Goal: Information Seeking & Learning: Learn about a topic

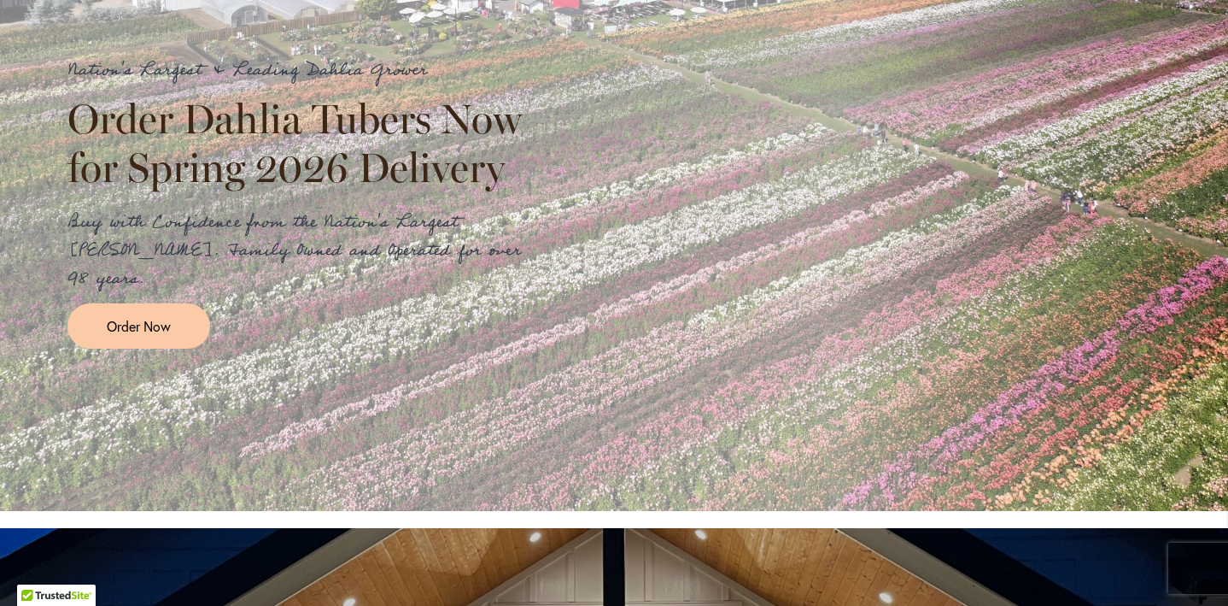
scroll to position [280, 0]
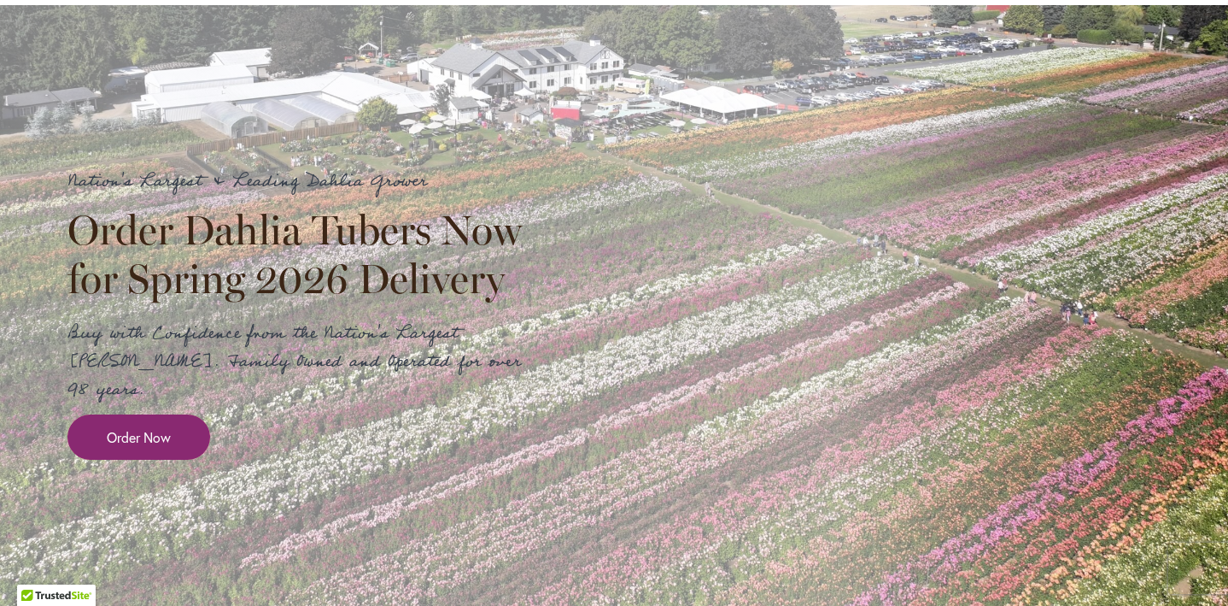
click at [155, 427] on span "Order Now" at bounding box center [139, 437] width 64 height 20
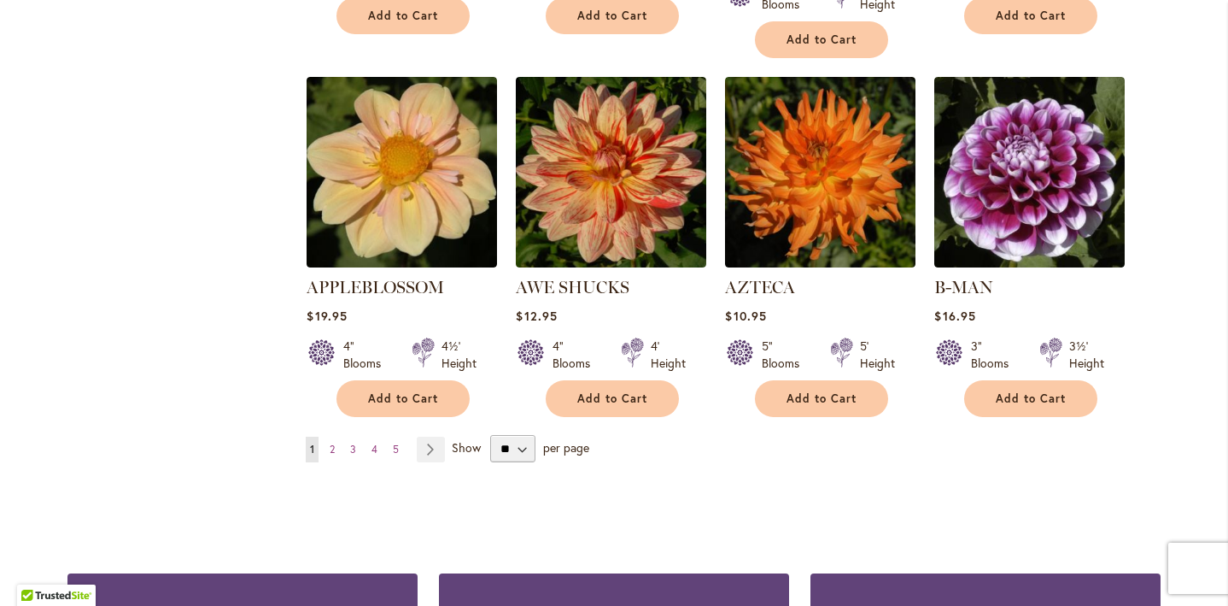
scroll to position [1475, 0]
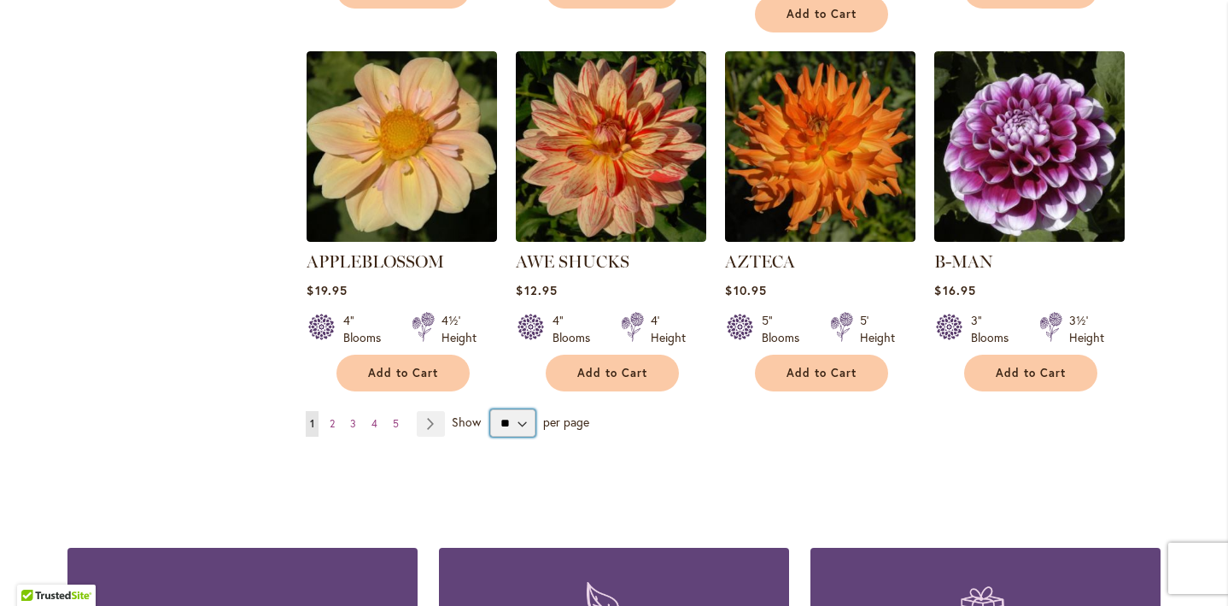
click at [524, 409] on select "** ** ** **" at bounding box center [512, 422] width 45 height 27
select select "**"
click at [490, 409] on select "** ** ** **" at bounding box center [512, 422] width 45 height 27
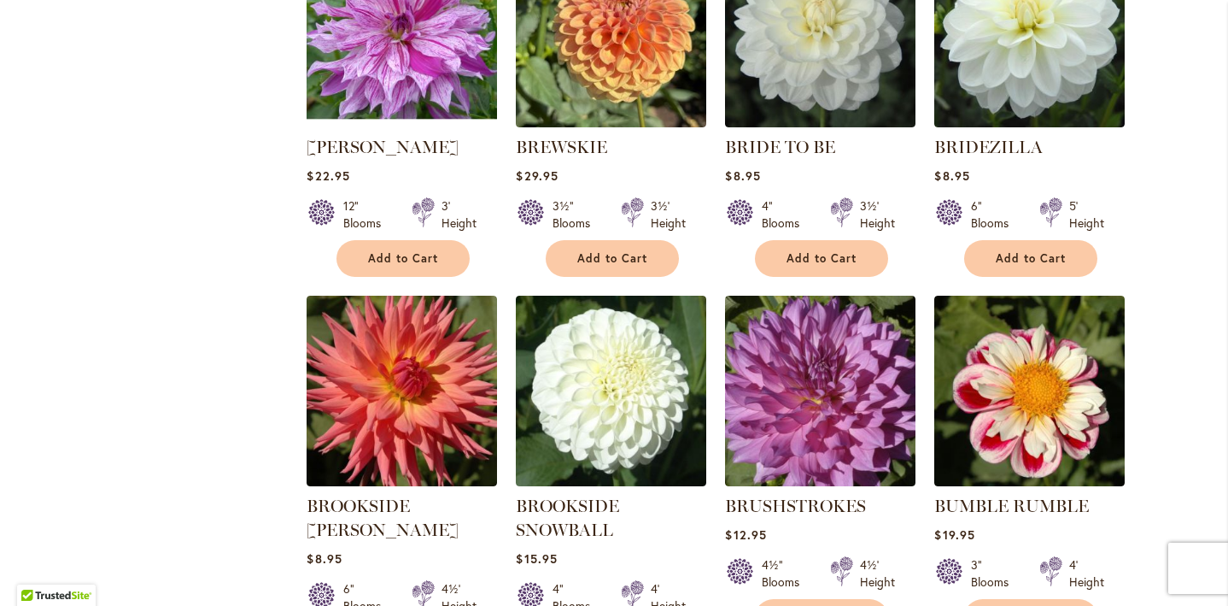
scroll to position [4844, 0]
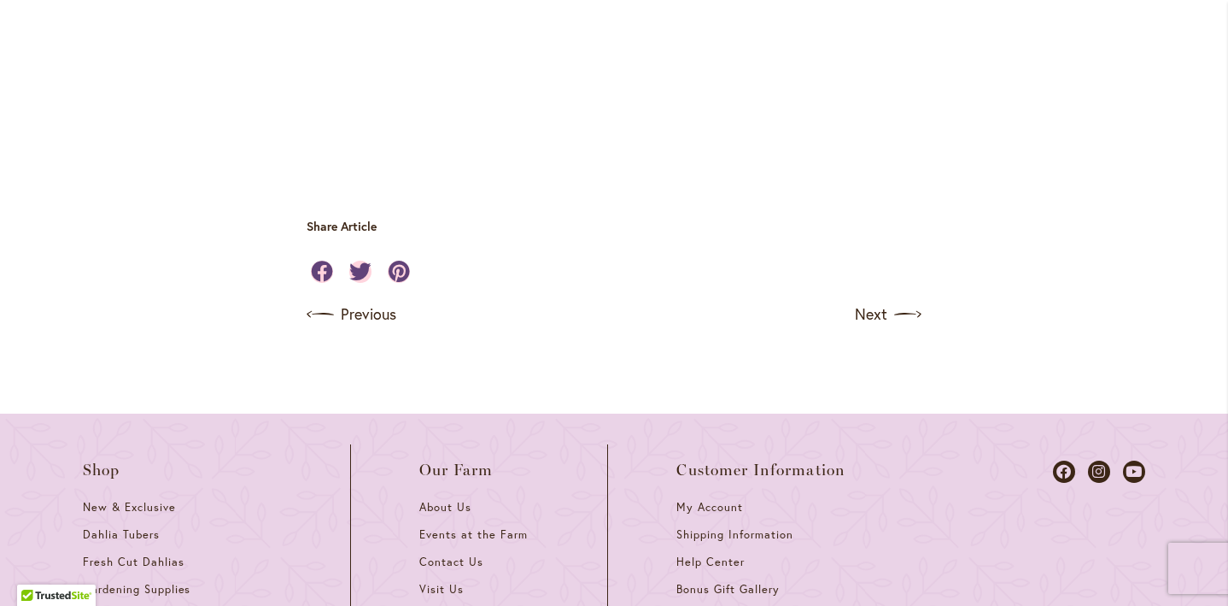
scroll to position [5388, 0]
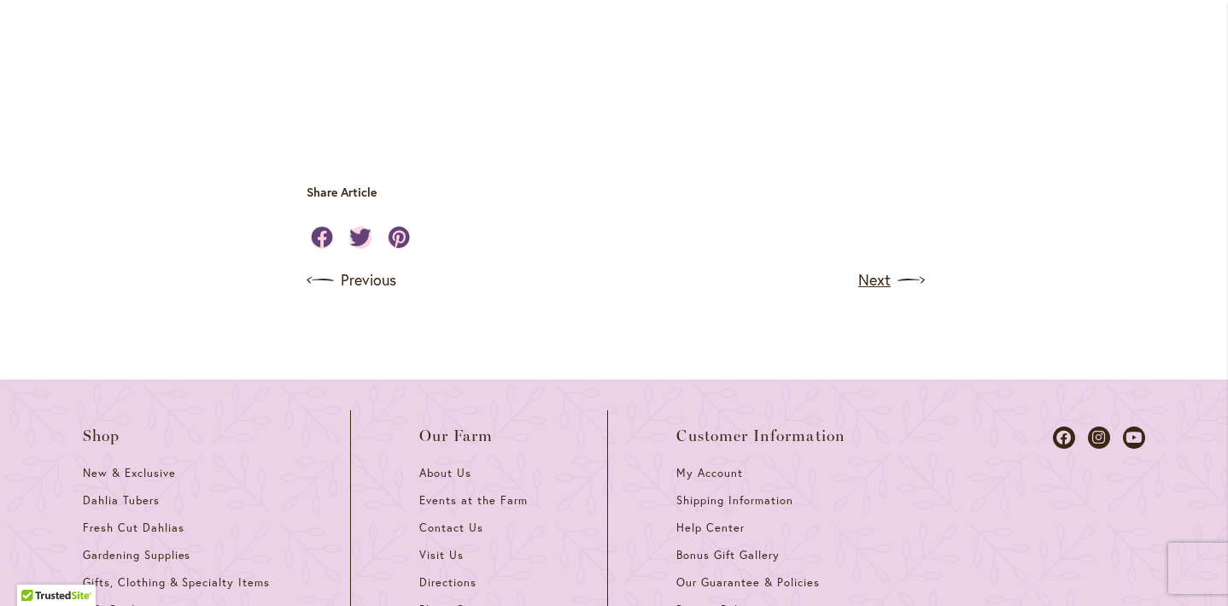
click at [888, 267] on link "Next" at bounding box center [889, 280] width 63 height 27
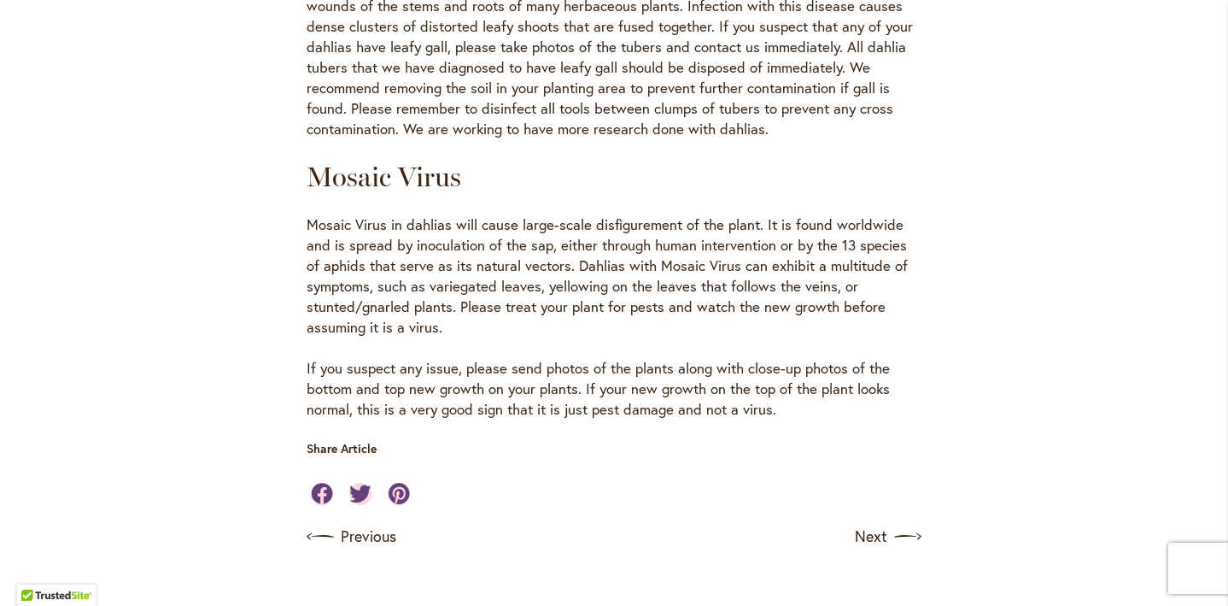
scroll to position [3256, 0]
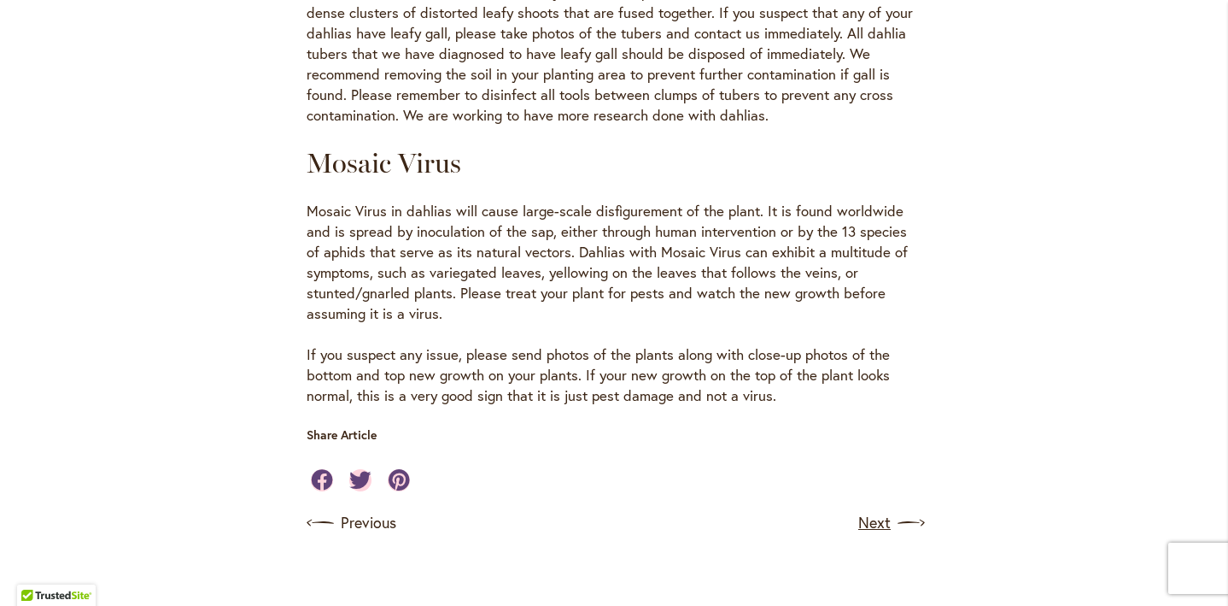
click at [881, 509] on link "Next" at bounding box center [889, 522] width 63 height 27
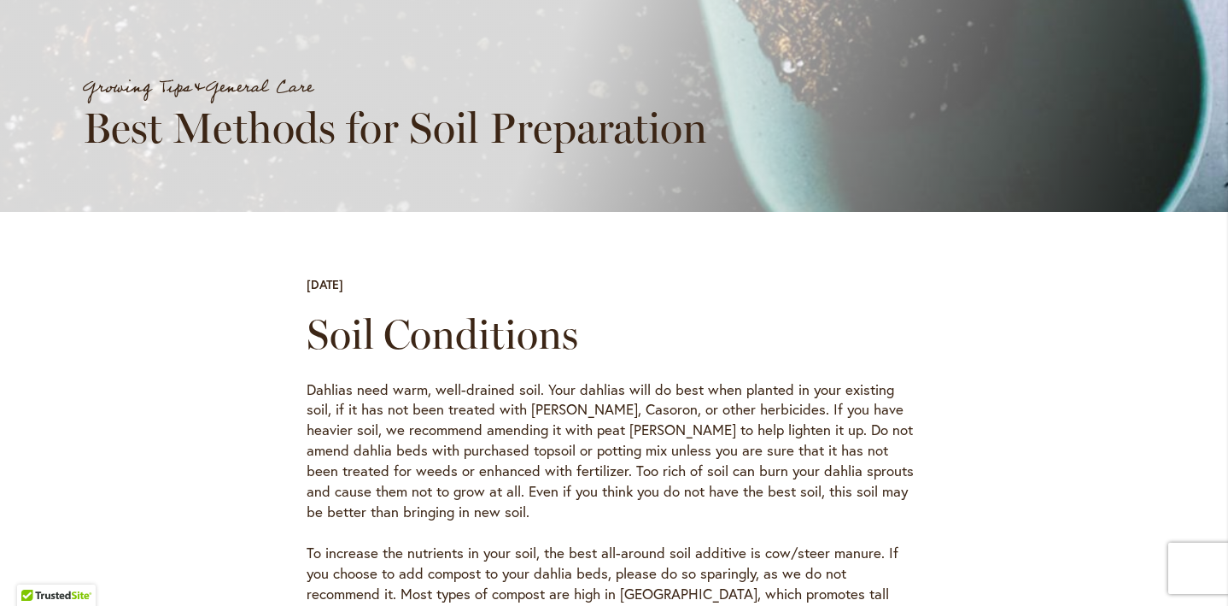
scroll to position [331, 0]
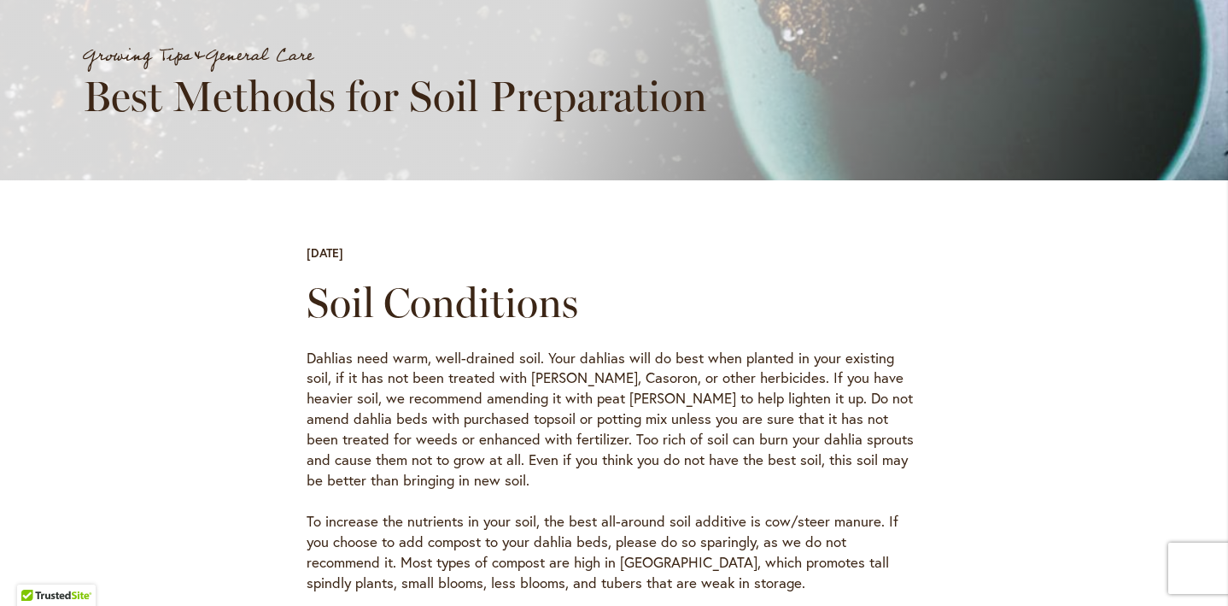
click at [881, 480] on p "Dahlias need warm, well-drained soil. Your dahlias will do best when planted in…" at bounding box center [614, 420] width 615 height 144
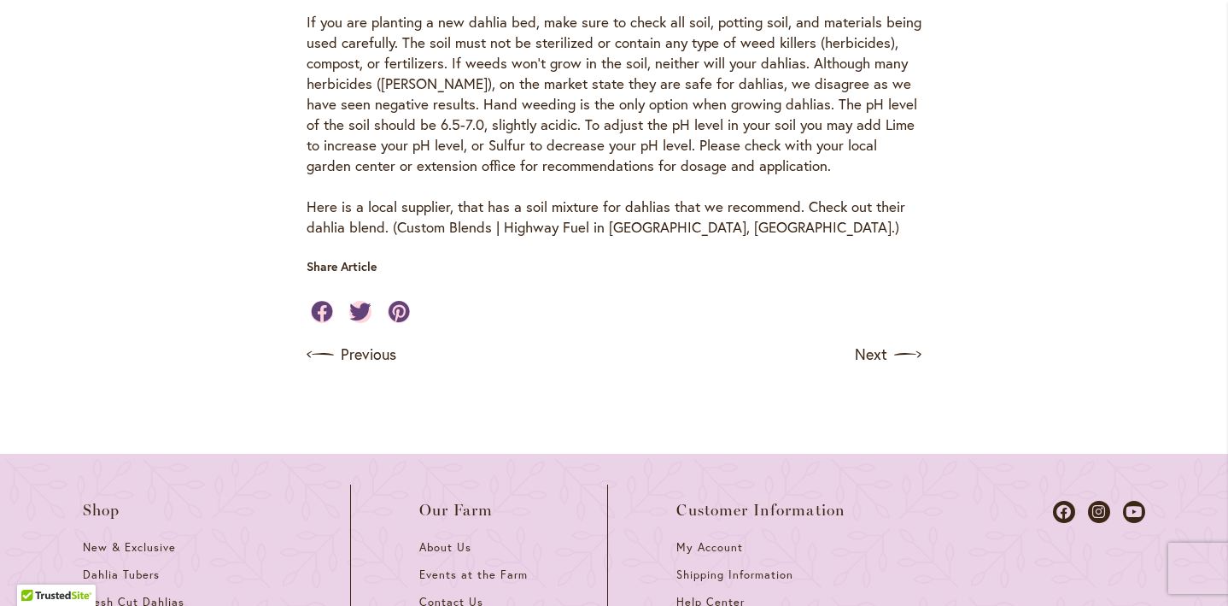
scroll to position [909, 0]
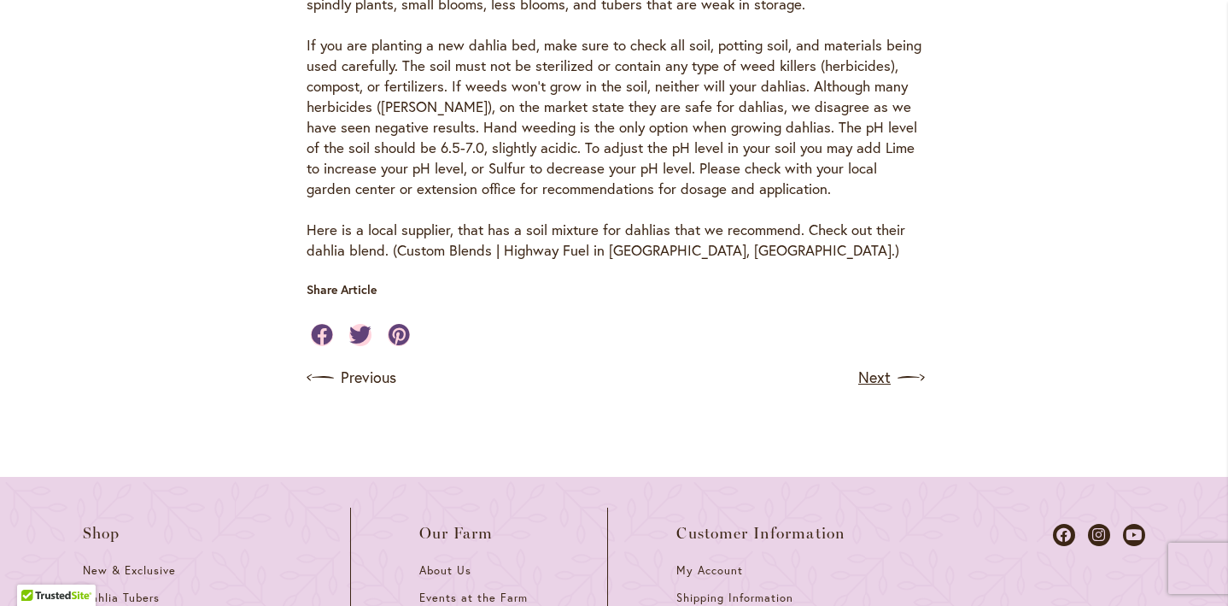
click at [881, 379] on link "Next" at bounding box center [889, 377] width 63 height 27
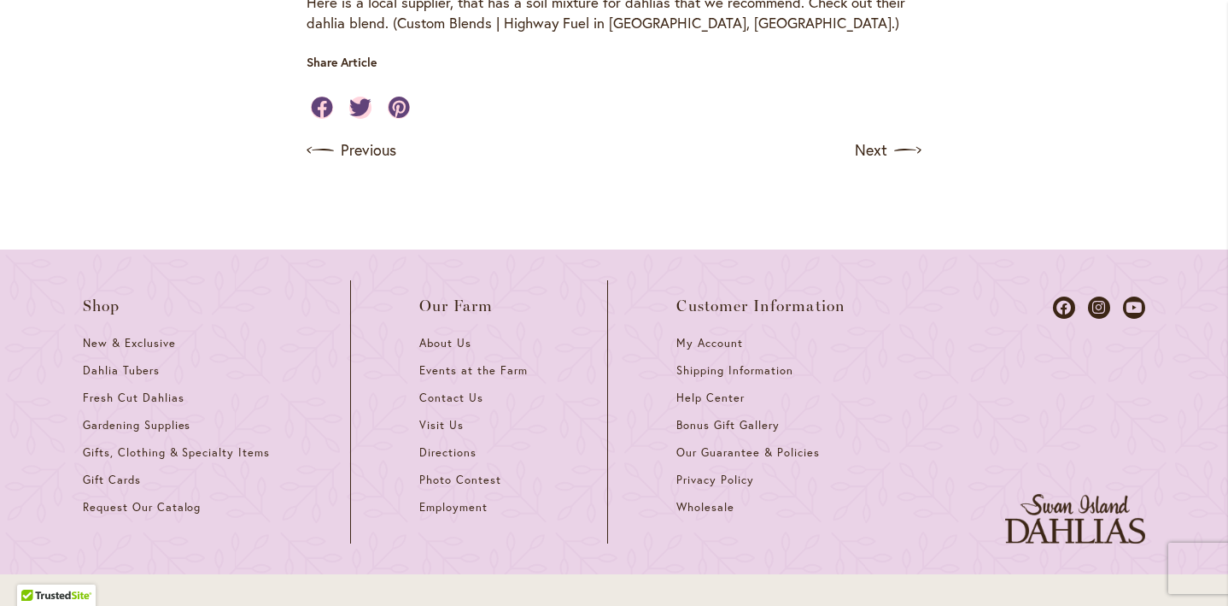
scroll to position [1141, 0]
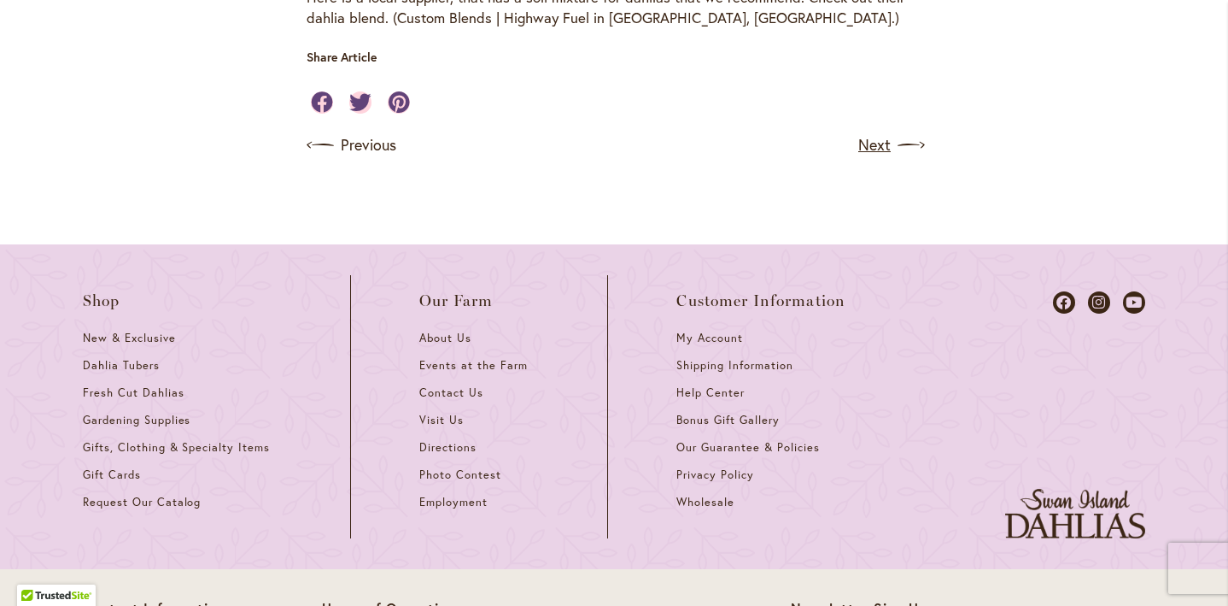
click at [878, 147] on link "Next" at bounding box center [889, 145] width 63 height 27
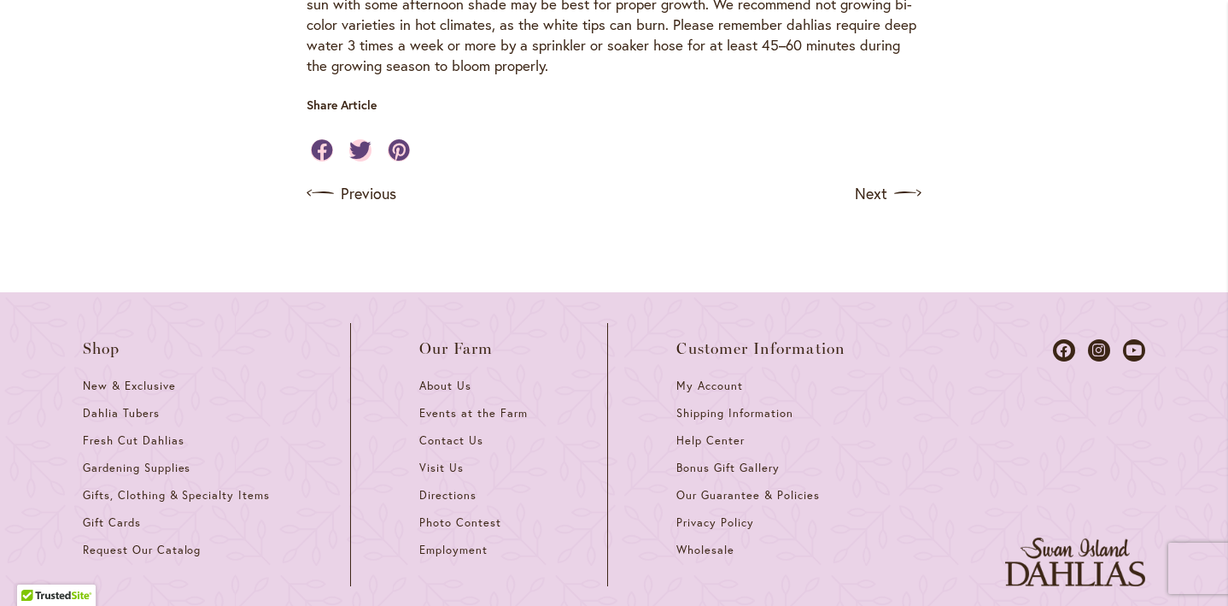
scroll to position [829, 0]
click at [883, 178] on link "Next" at bounding box center [889, 191] width 63 height 27
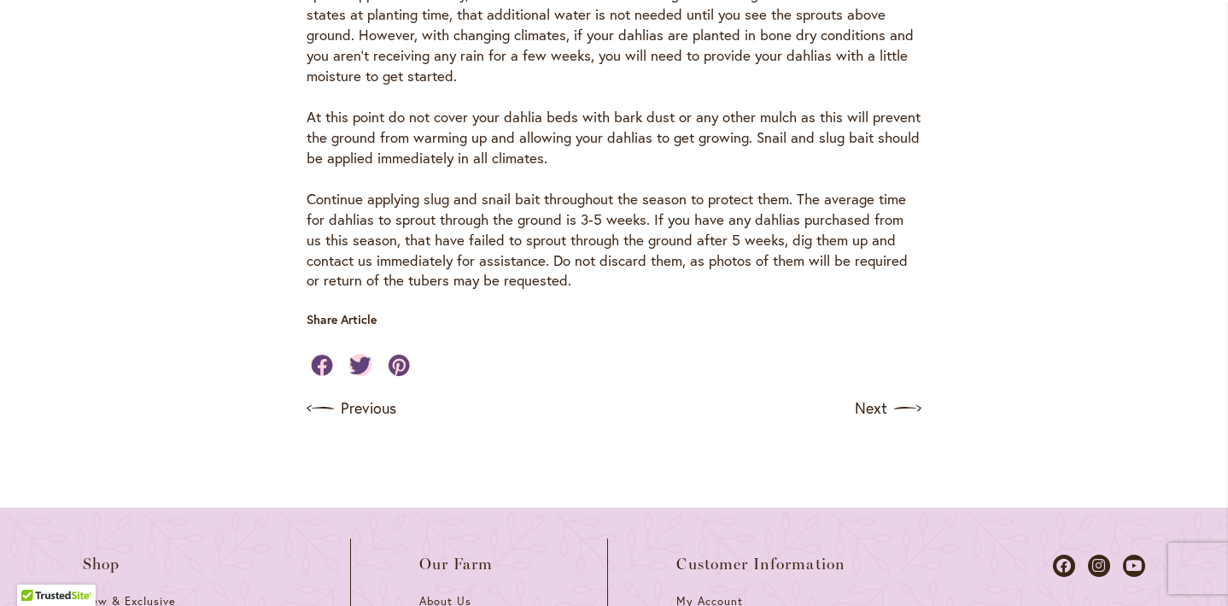
scroll to position [1384, 0]
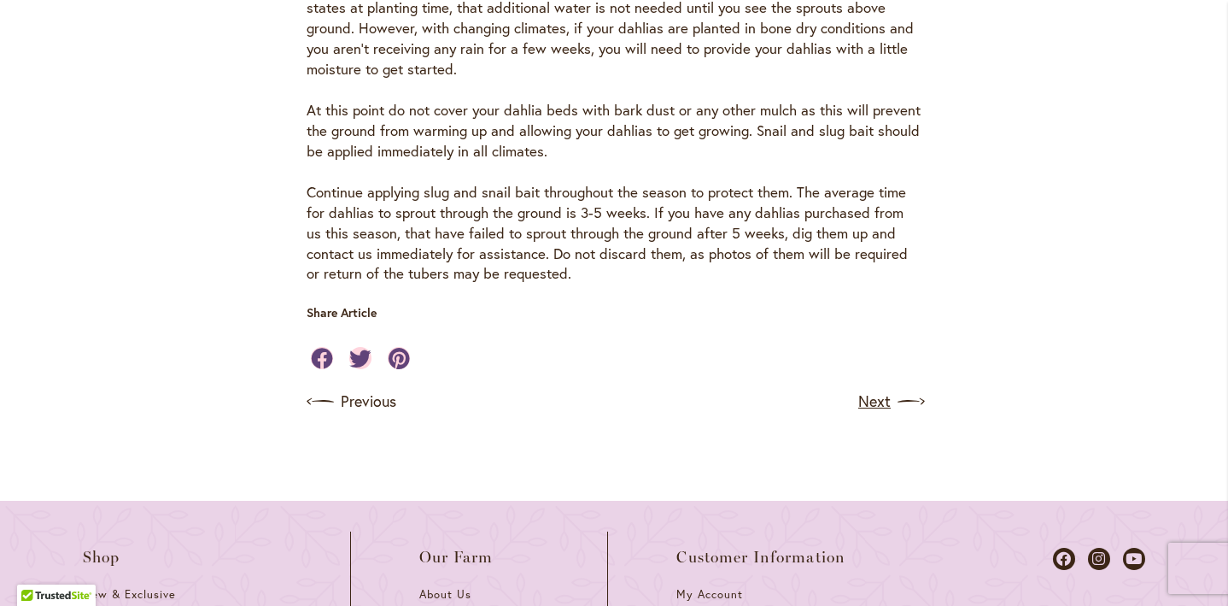
click at [885, 388] on link "Next" at bounding box center [889, 401] width 63 height 27
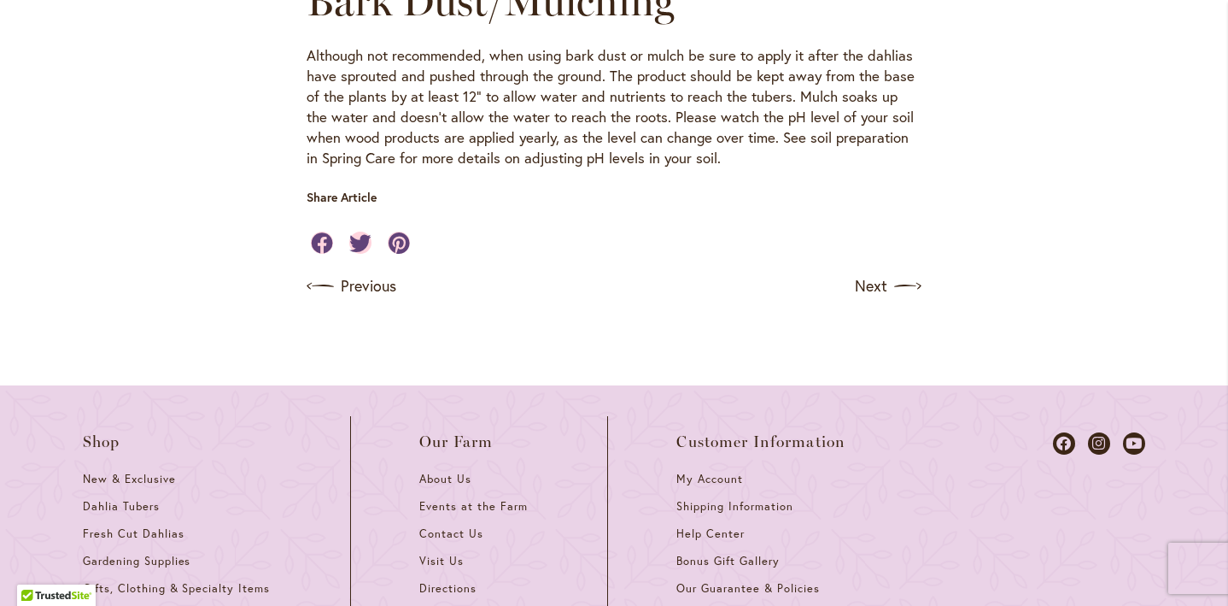
scroll to position [2095, 0]
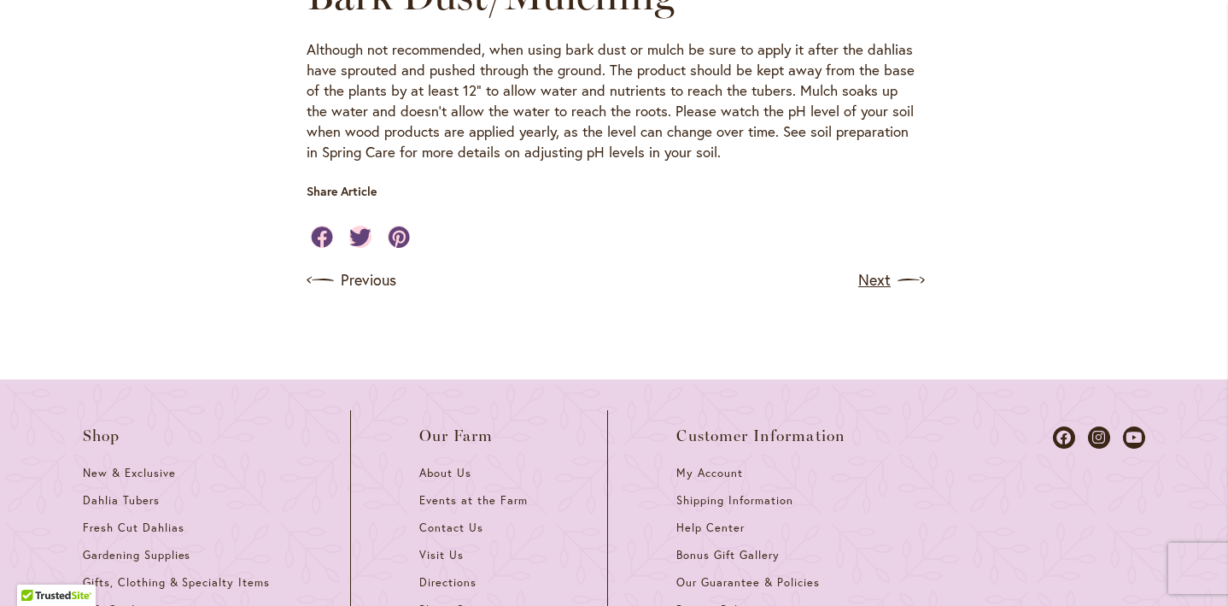
click at [892, 267] on link "Next" at bounding box center [889, 280] width 63 height 27
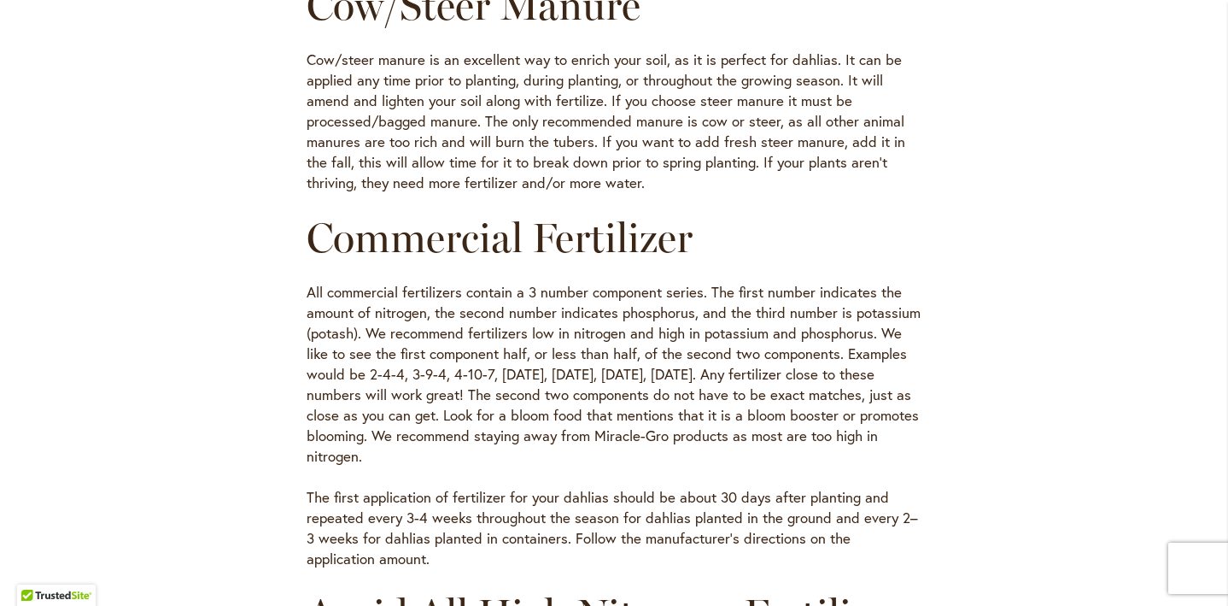
scroll to position [987, 0]
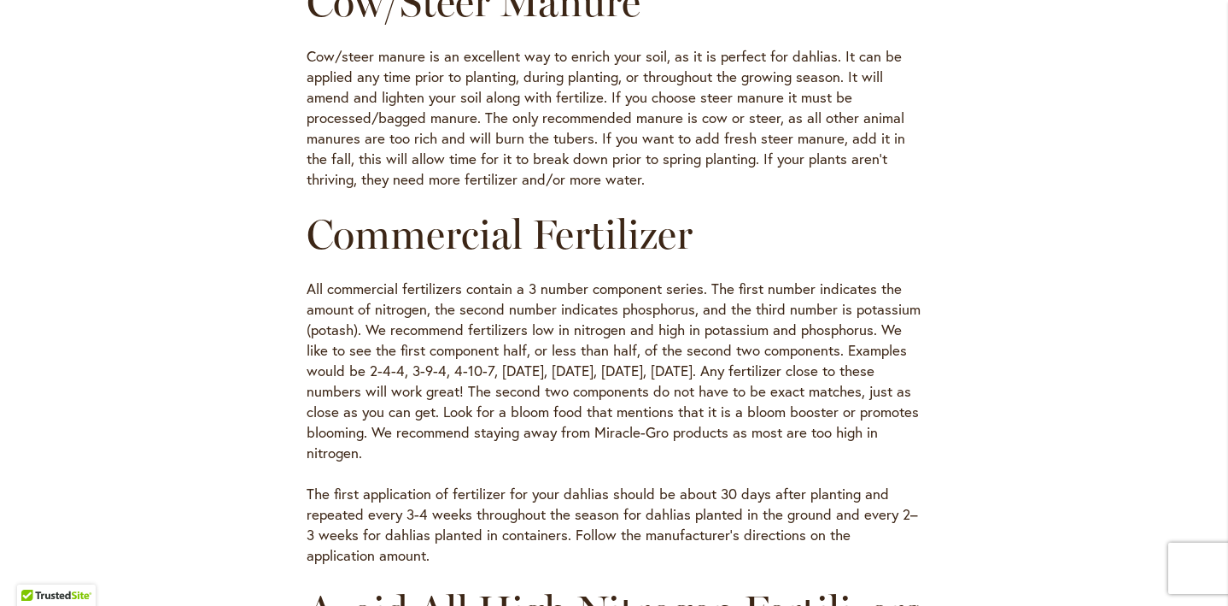
click at [892, 257] on div "Use Low Nitrogen Fertilizer Cow/Steer Manure Cow/steer manure is an excellent w…" at bounding box center [614, 271] width 615 height 1298
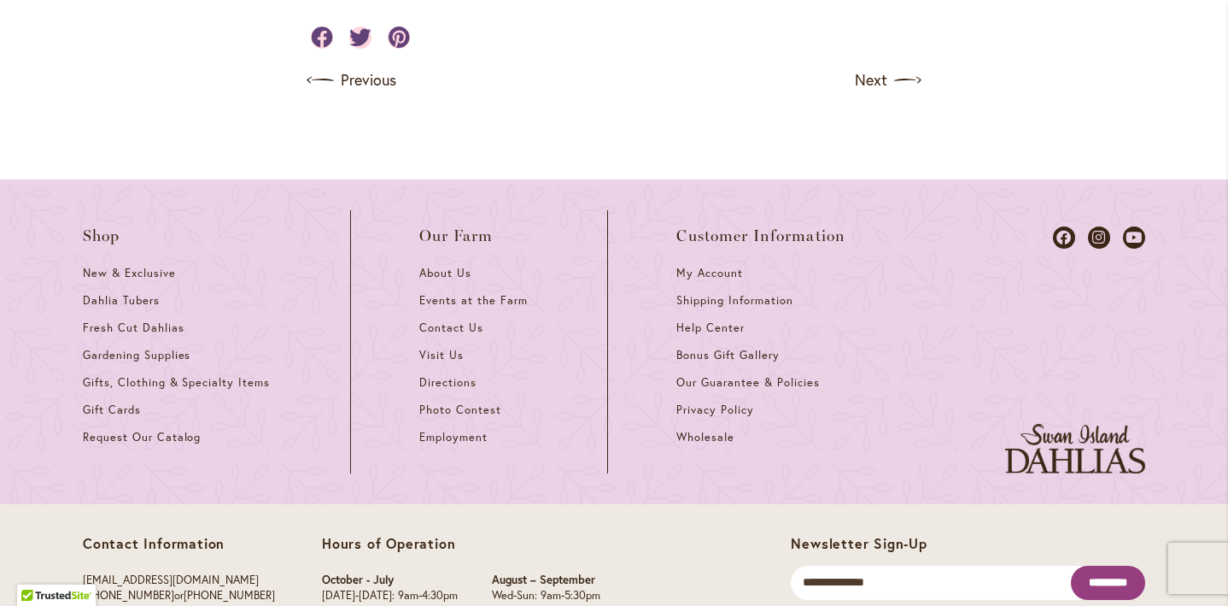
scroll to position [1946, 0]
click at [905, 92] on img at bounding box center [911, 78] width 27 height 27
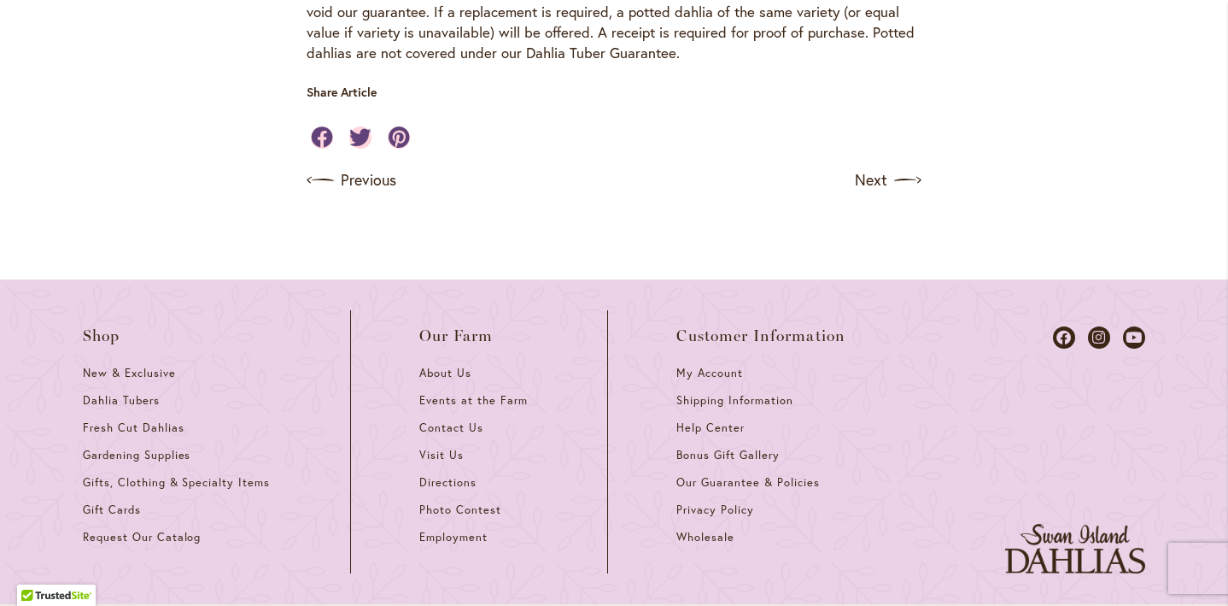
scroll to position [1405, 0]
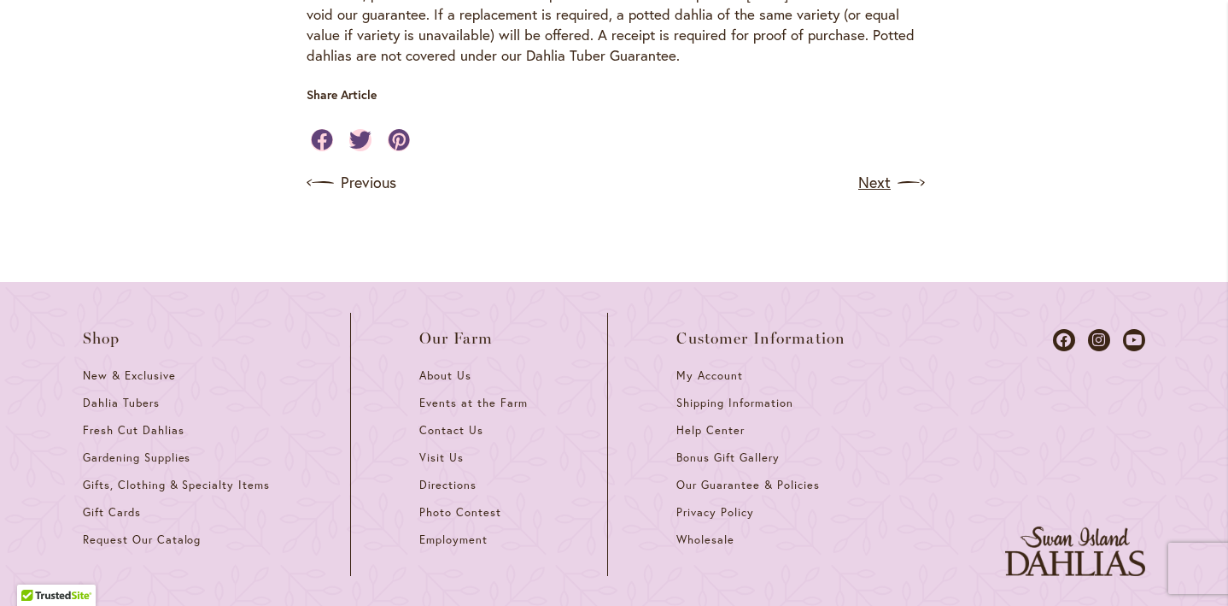
click at [885, 185] on link "Next" at bounding box center [889, 182] width 63 height 27
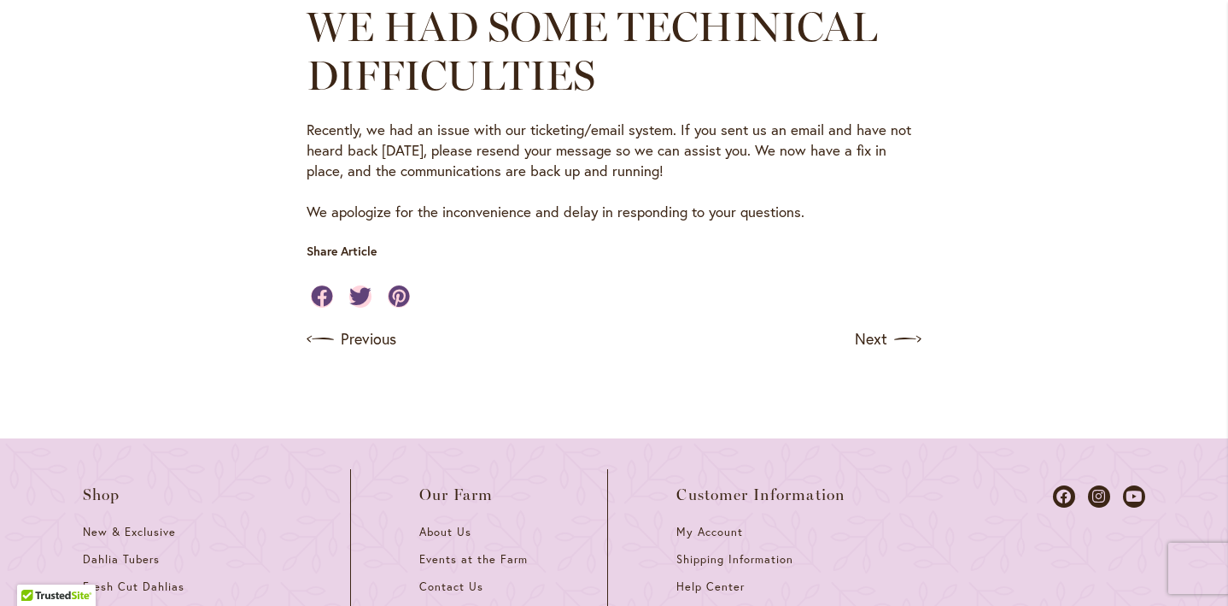
scroll to position [1245, 0]
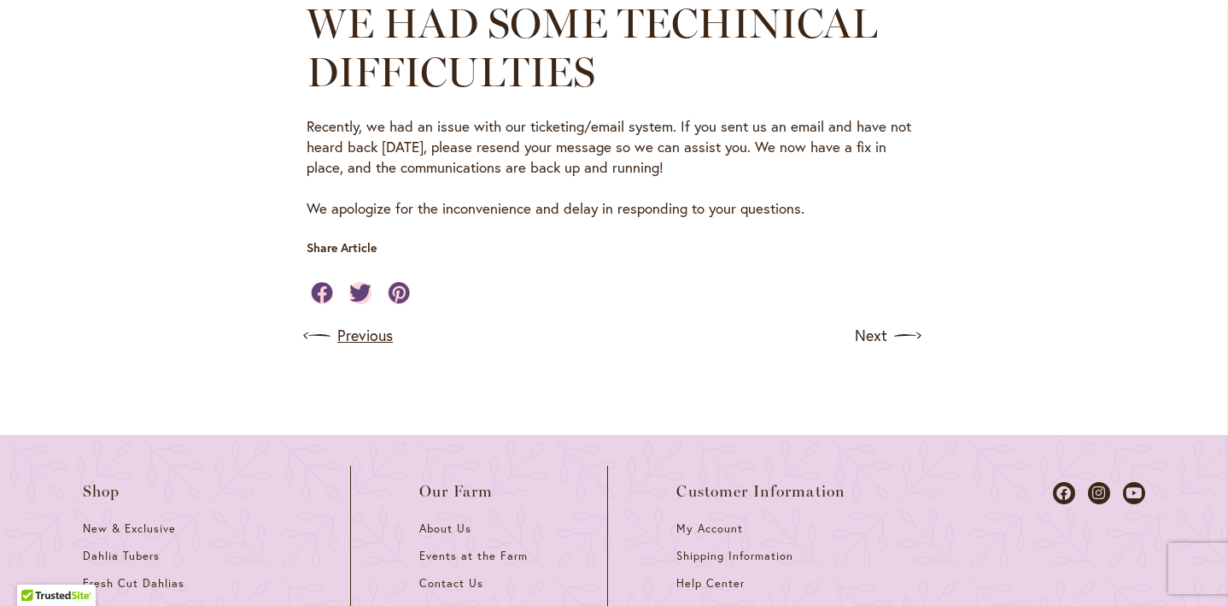
click at [366, 336] on link "Previous" at bounding box center [350, 335] width 86 height 27
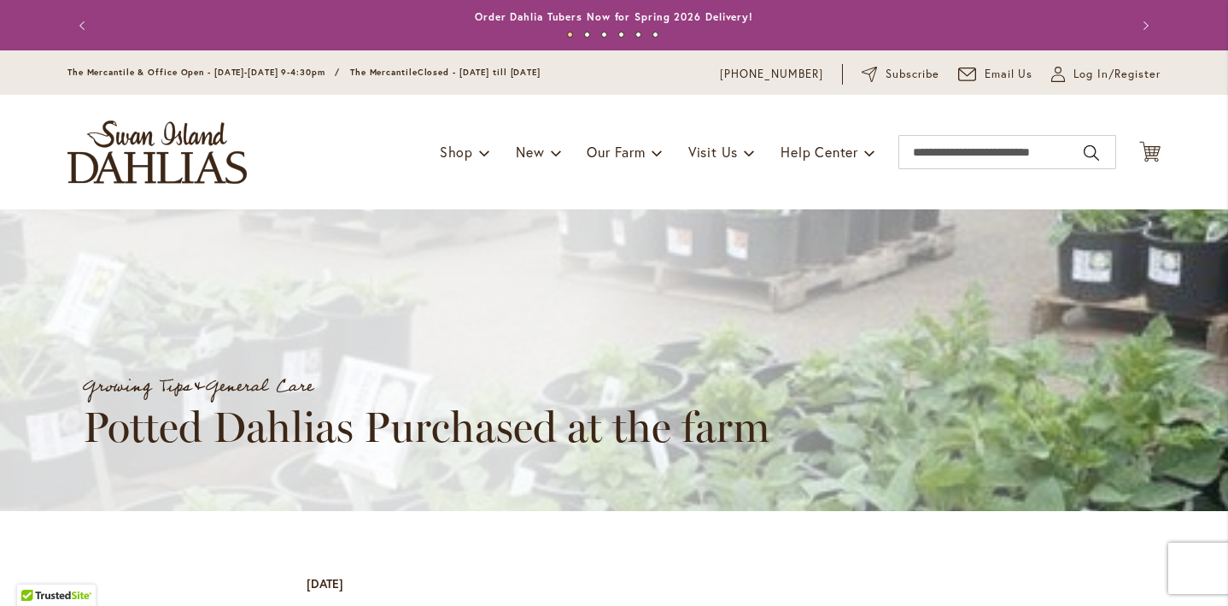
click at [366, 336] on div "Growing Tips & General Care Potted Dahlias Purchased at the farm" at bounding box center [629, 360] width 1093 height 182
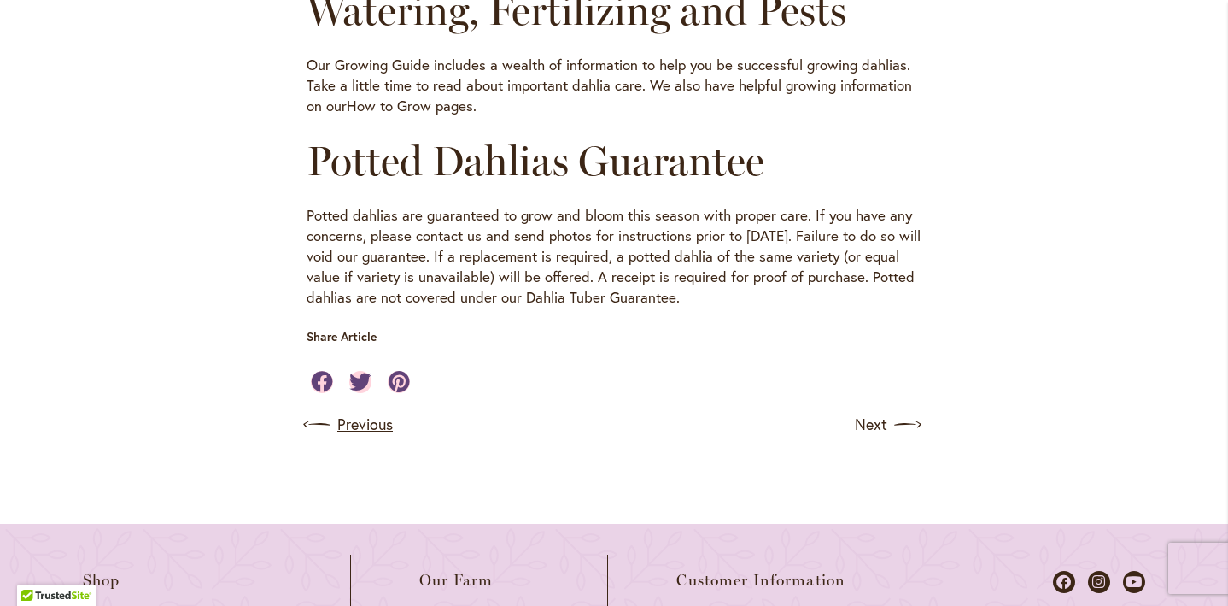
scroll to position [1179, 0]
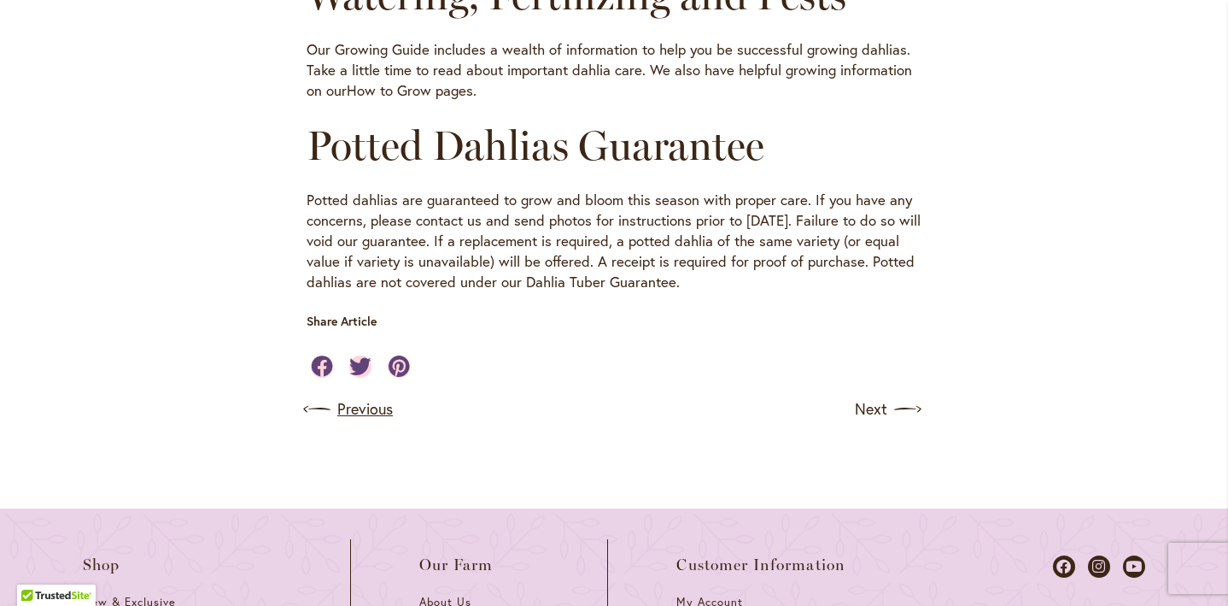
click at [376, 407] on link "Previous" at bounding box center [350, 408] width 86 height 27
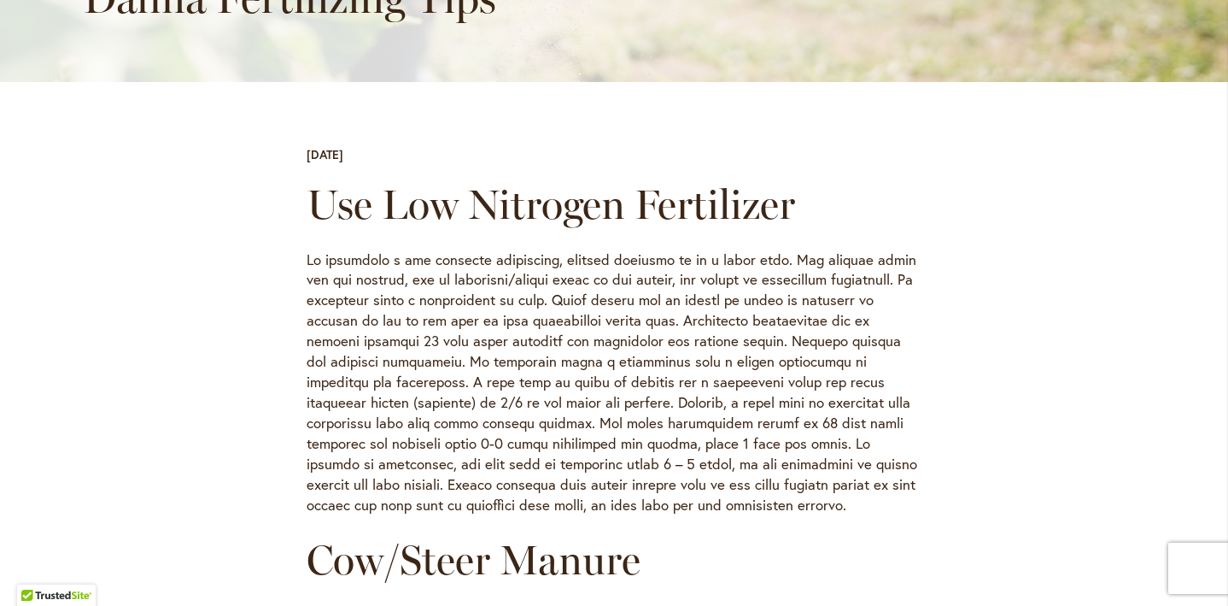
scroll to position [427, 0]
